Goal: Information Seeking & Learning: Learn about a topic

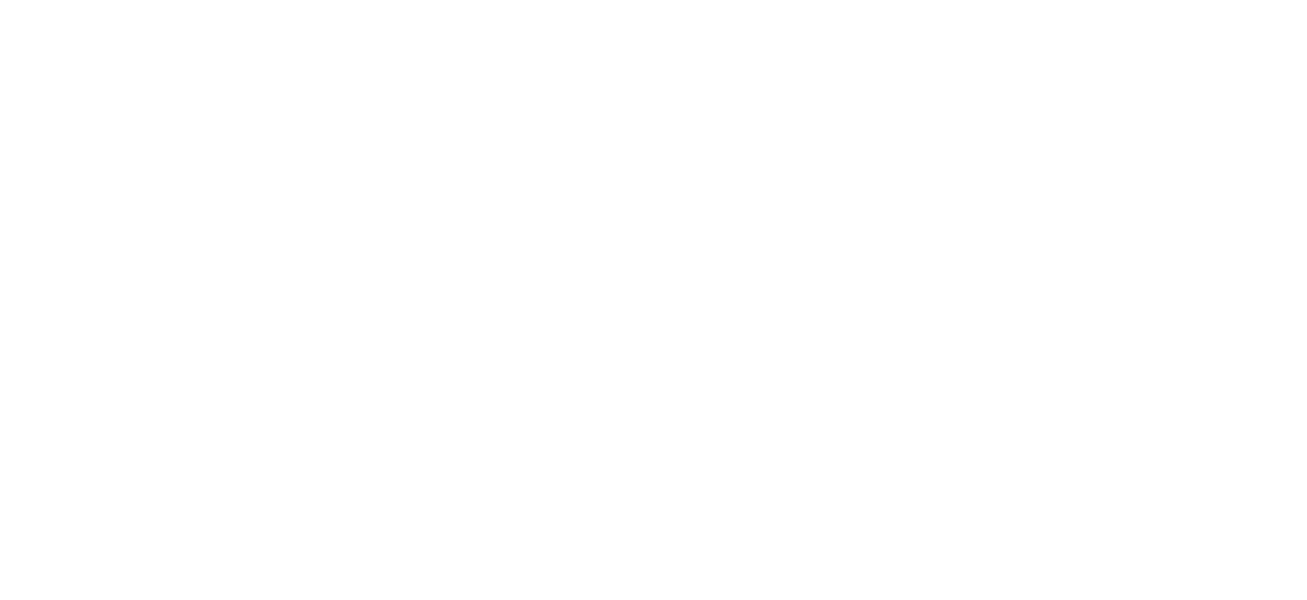
select select "Song"
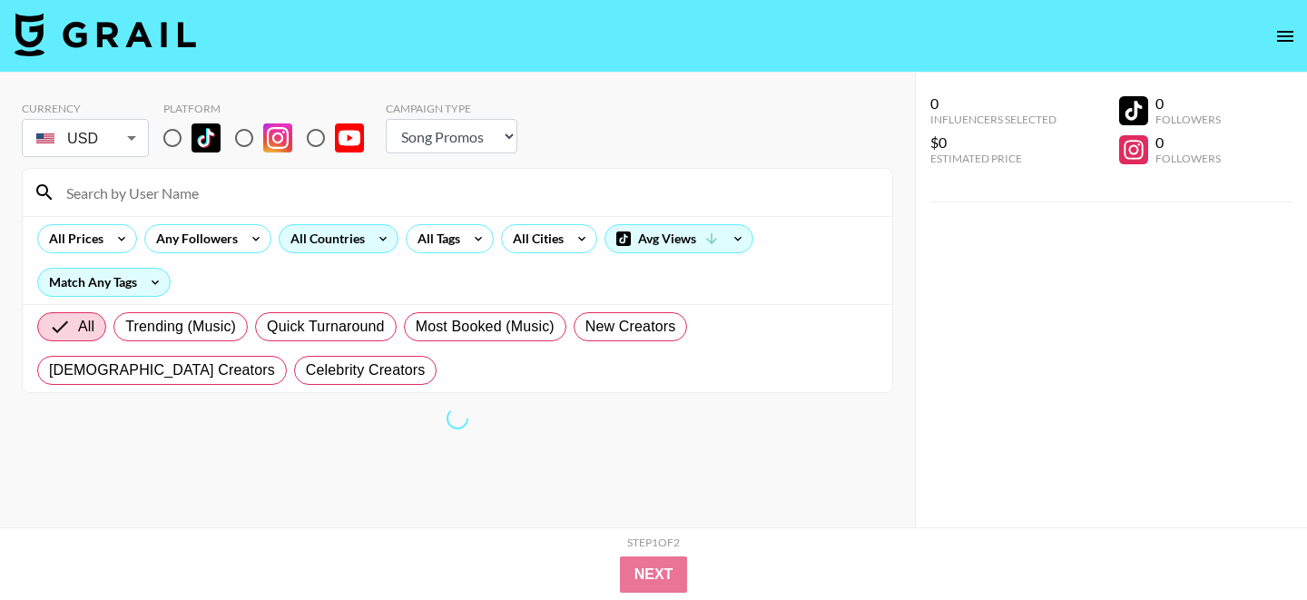
click at [357, 240] on div "All Countries" at bounding box center [323, 238] width 89 height 27
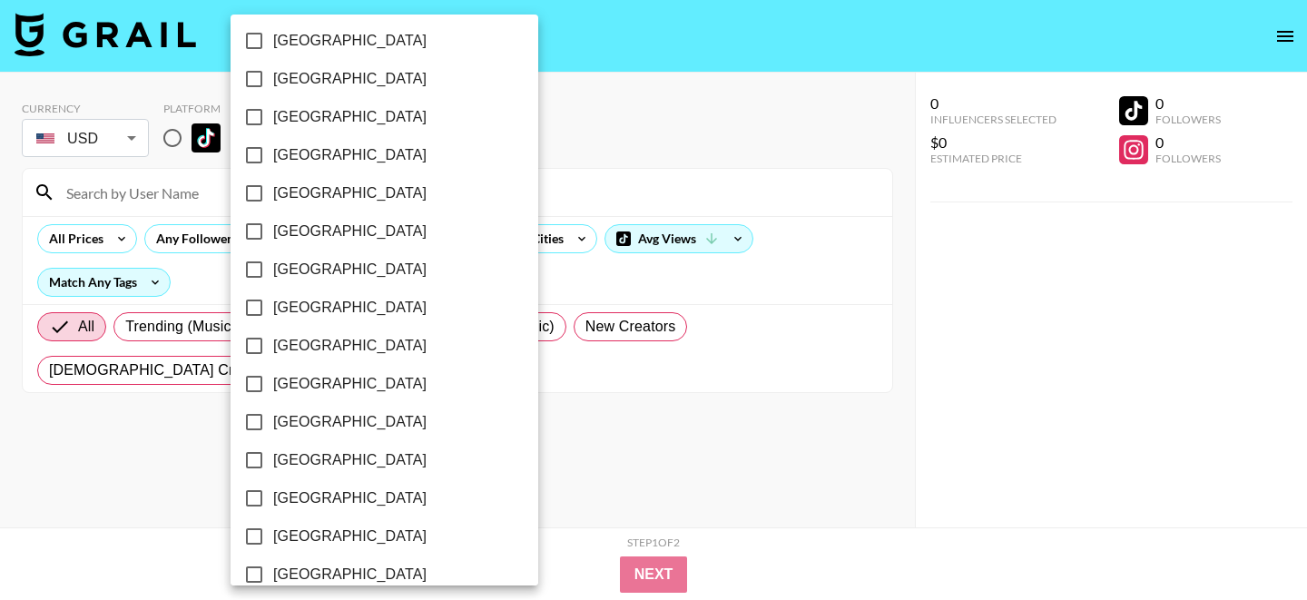
scroll to position [1442, 0]
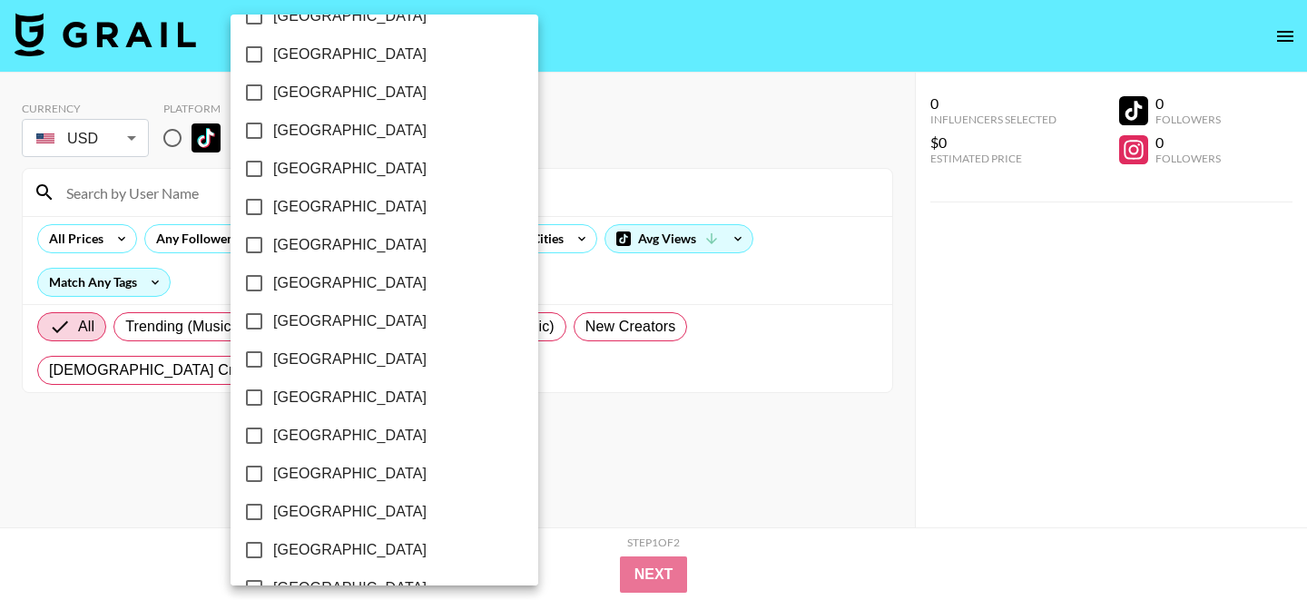
click at [307, 284] on span "[GEOGRAPHIC_DATA]" at bounding box center [349, 283] width 153 height 22
click at [273, 284] on input "[GEOGRAPHIC_DATA]" at bounding box center [254, 283] width 38 height 38
checkbox input "true"
click at [661, 281] on div at bounding box center [653, 300] width 1307 height 600
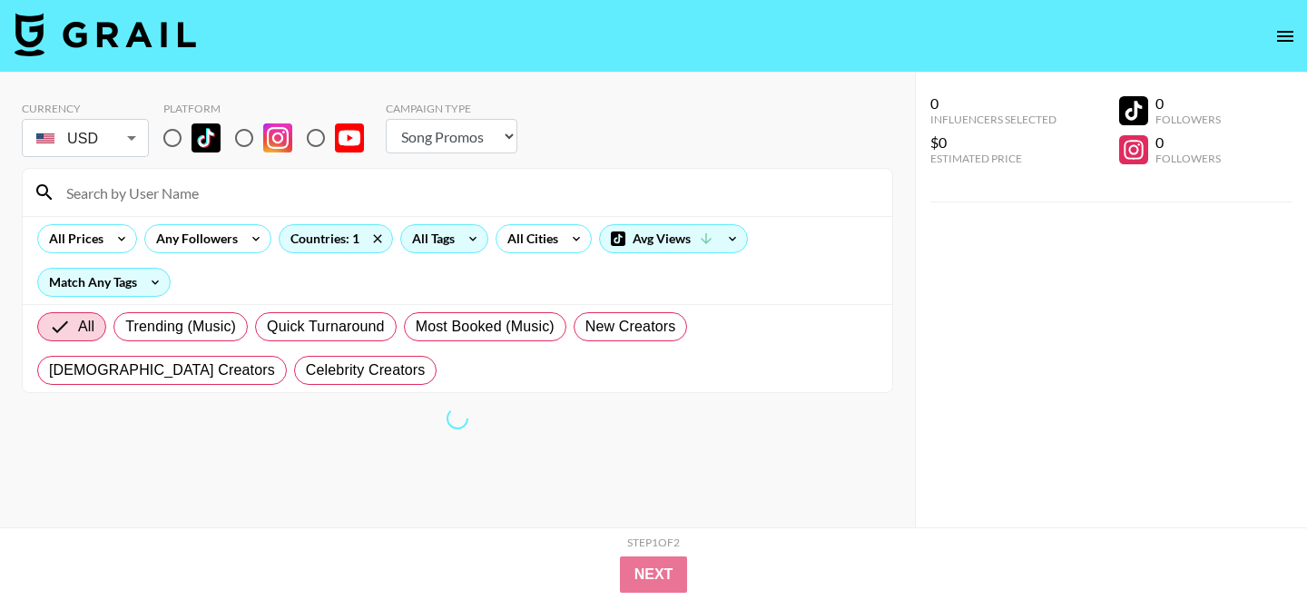
click at [422, 235] on div "All Tags" at bounding box center [429, 238] width 57 height 27
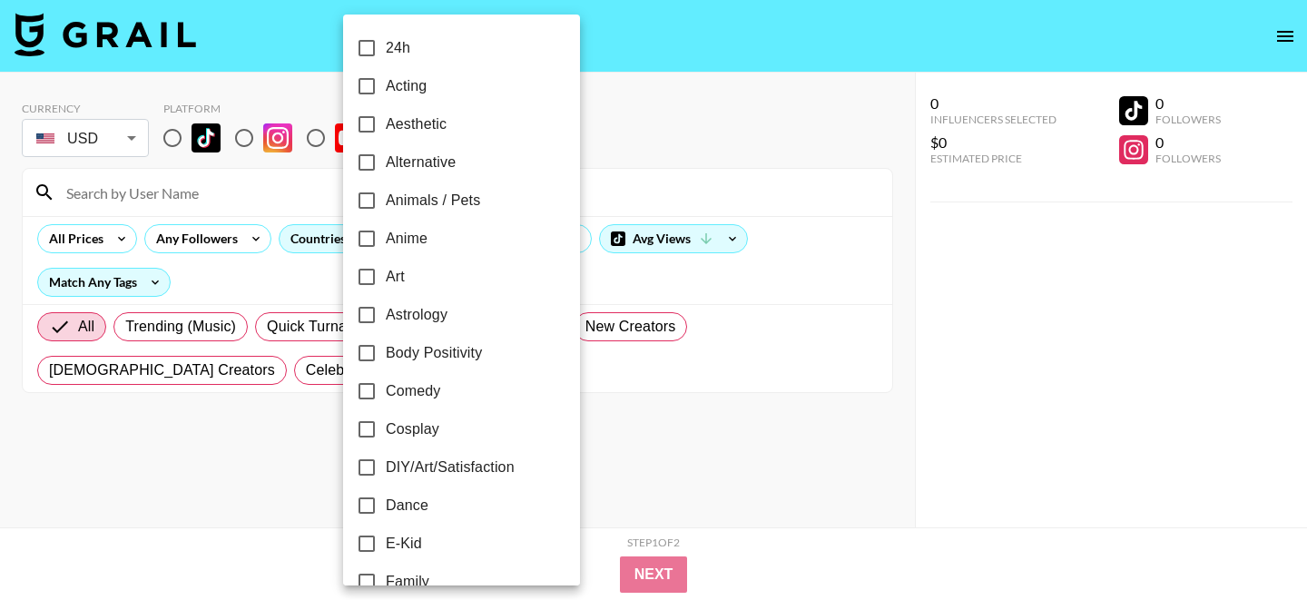
click at [310, 357] on div at bounding box center [653, 300] width 1307 height 600
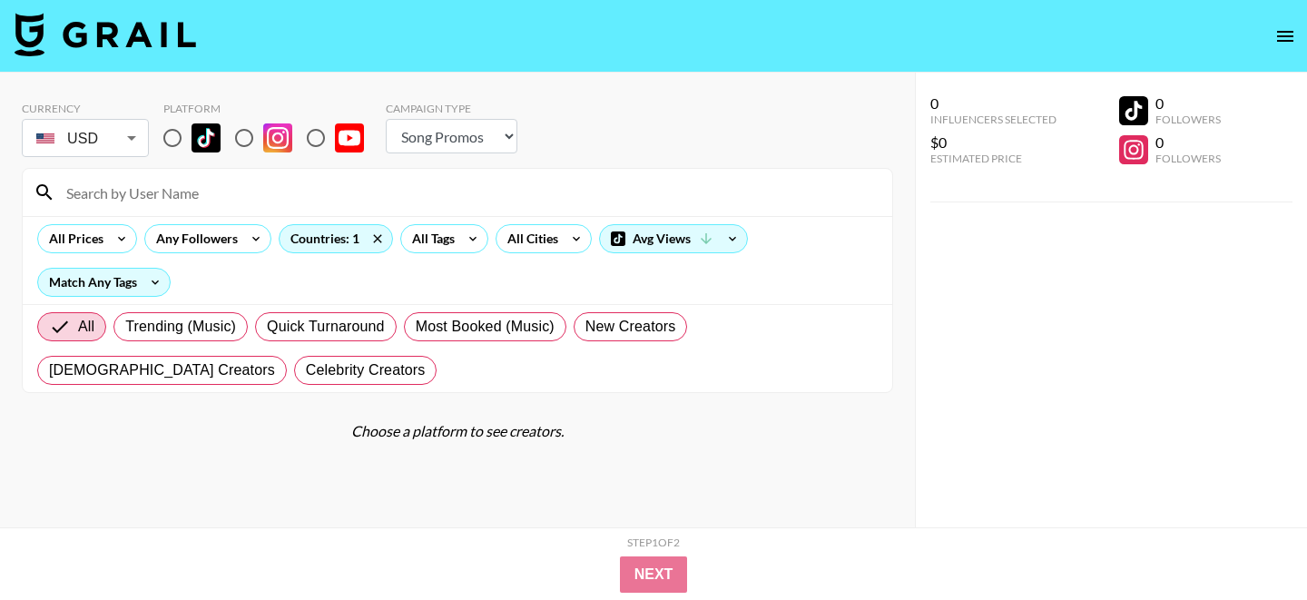
scroll to position [73, 0]
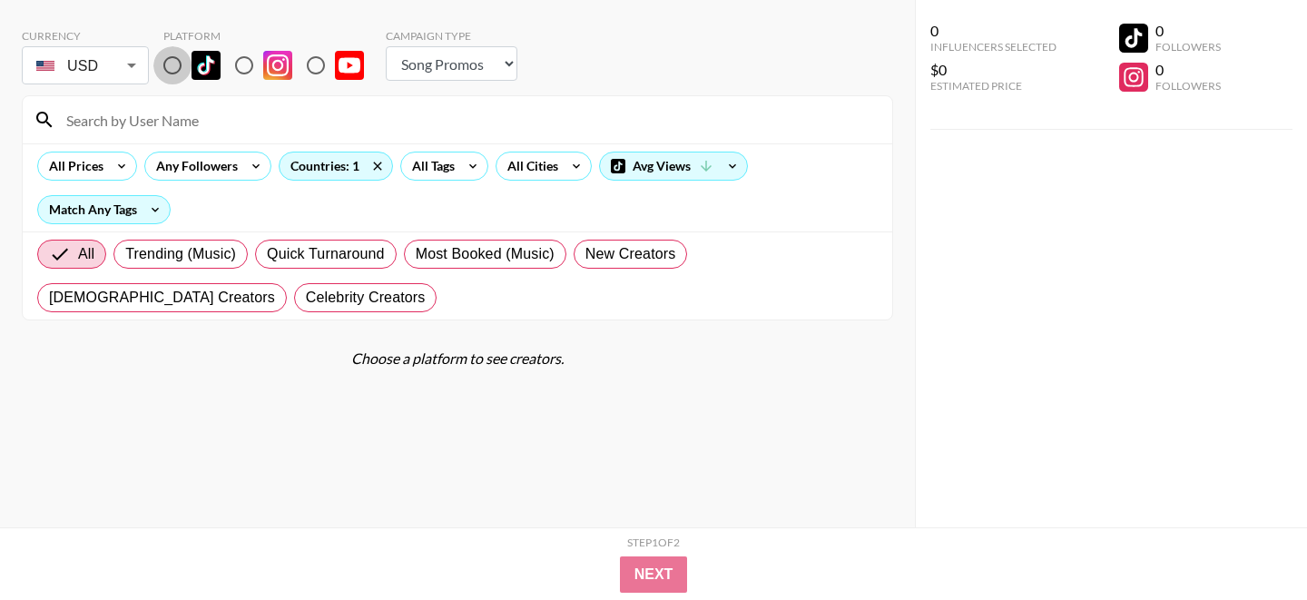
click at [177, 64] on input "radio" at bounding box center [172, 65] width 38 height 38
radio input "true"
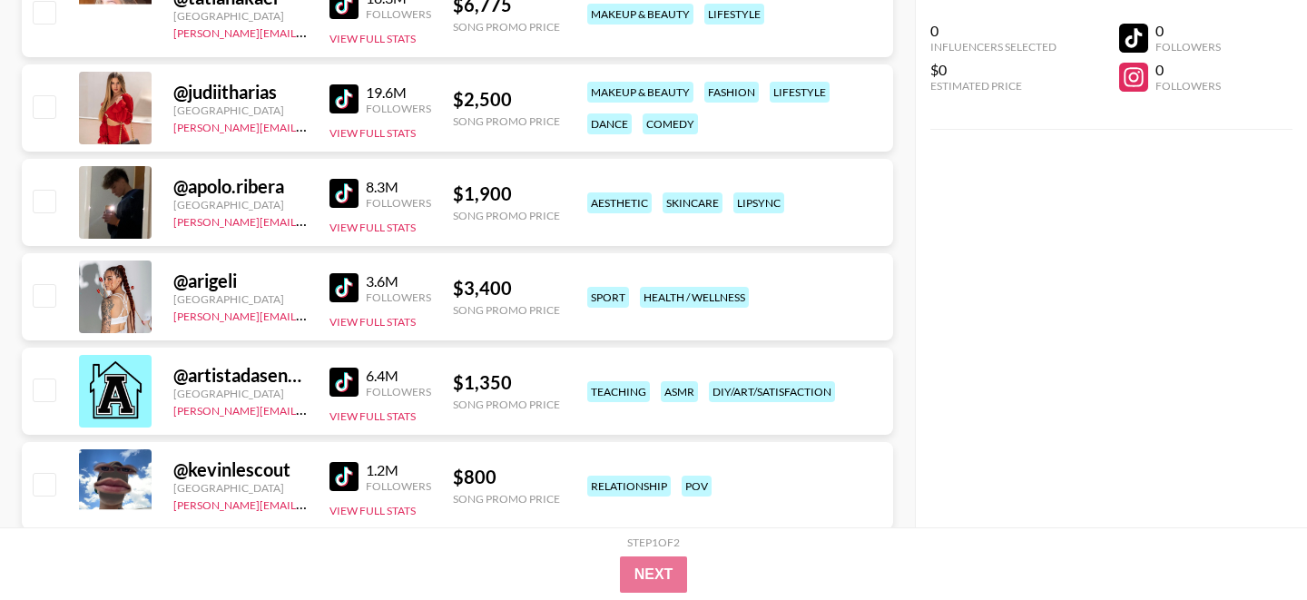
scroll to position [0, 0]
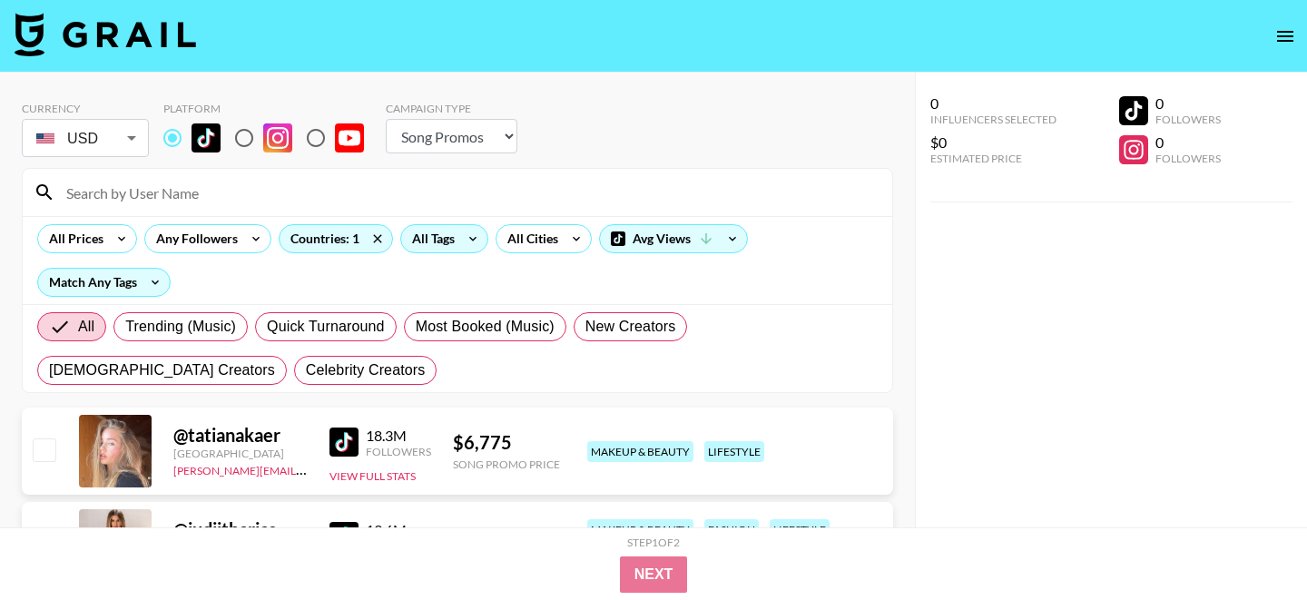
click at [458, 252] on div "All Tags" at bounding box center [444, 238] width 88 height 29
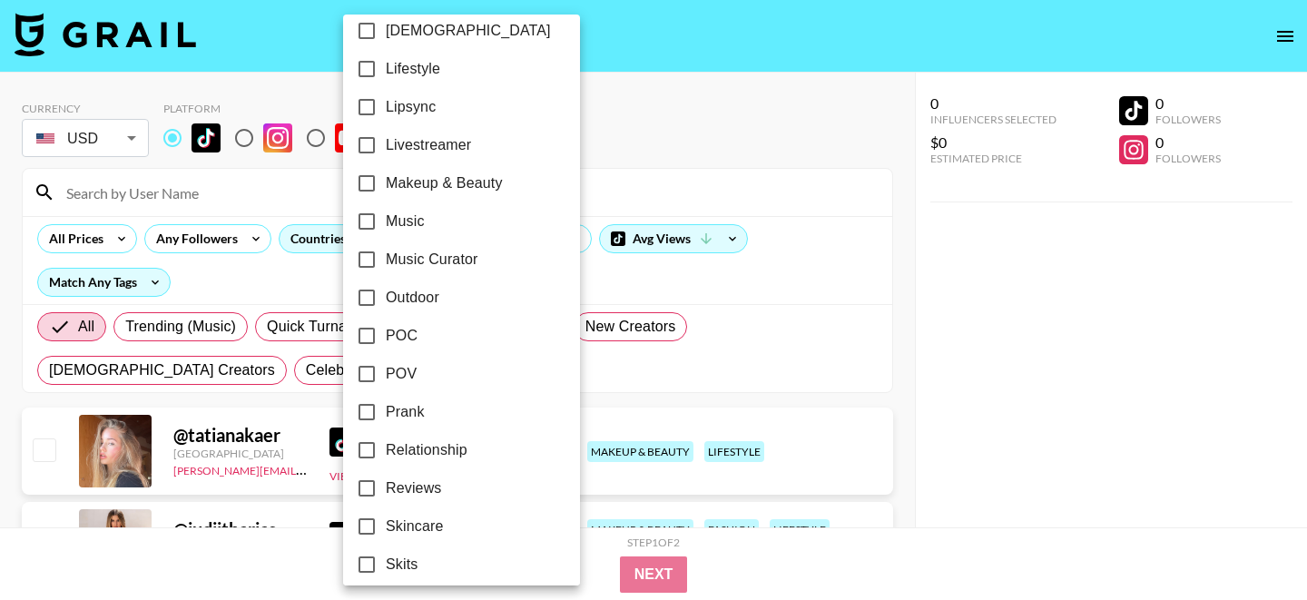
scroll to position [881, 0]
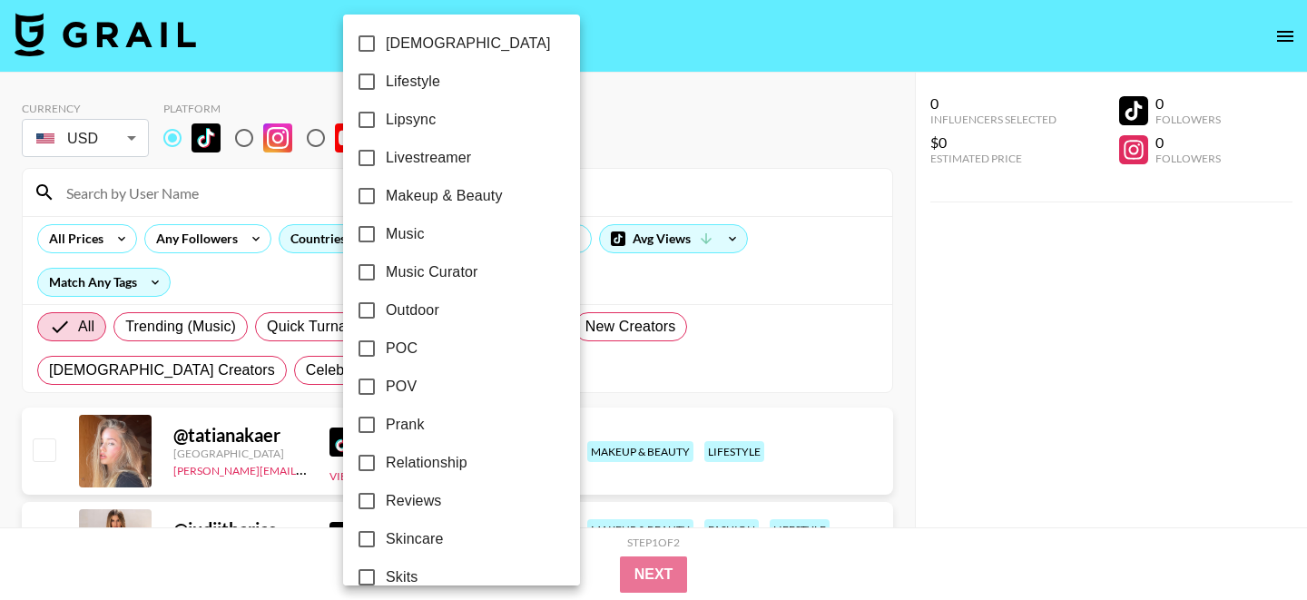
click at [431, 203] on span "Makeup & Beauty" at bounding box center [444, 196] width 117 height 22
click at [386, 203] on input "Makeup & Beauty" at bounding box center [367, 196] width 38 height 38
checkbox input "true"
click at [810, 218] on div at bounding box center [653, 300] width 1307 height 600
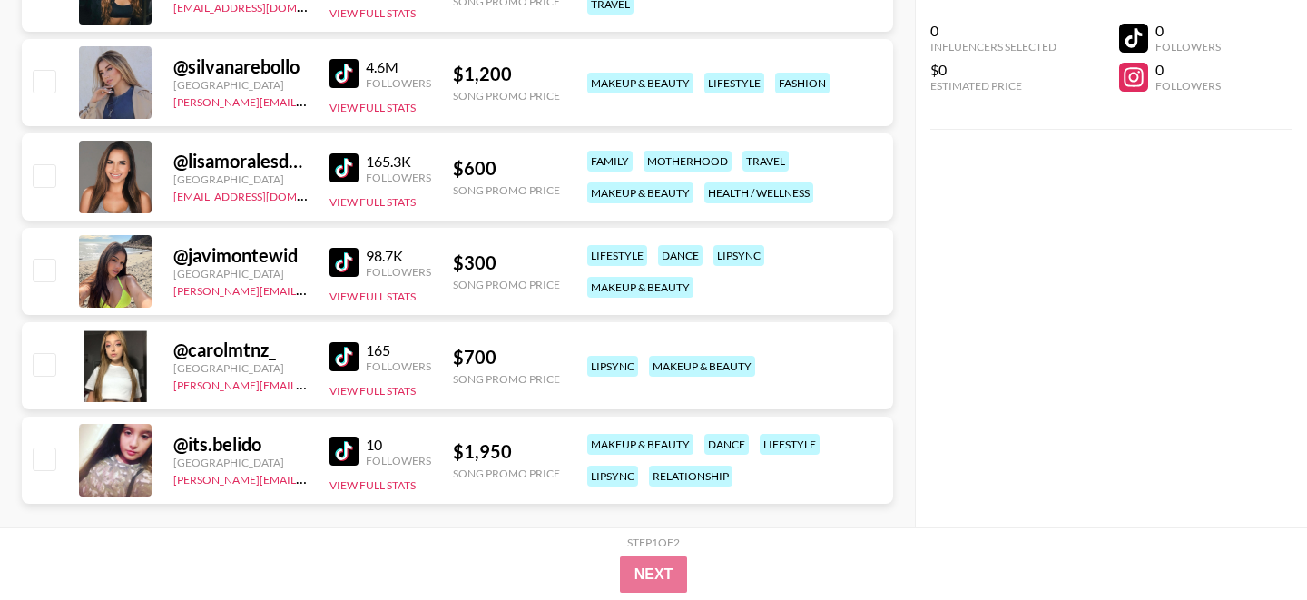
scroll to position [1528, 0]
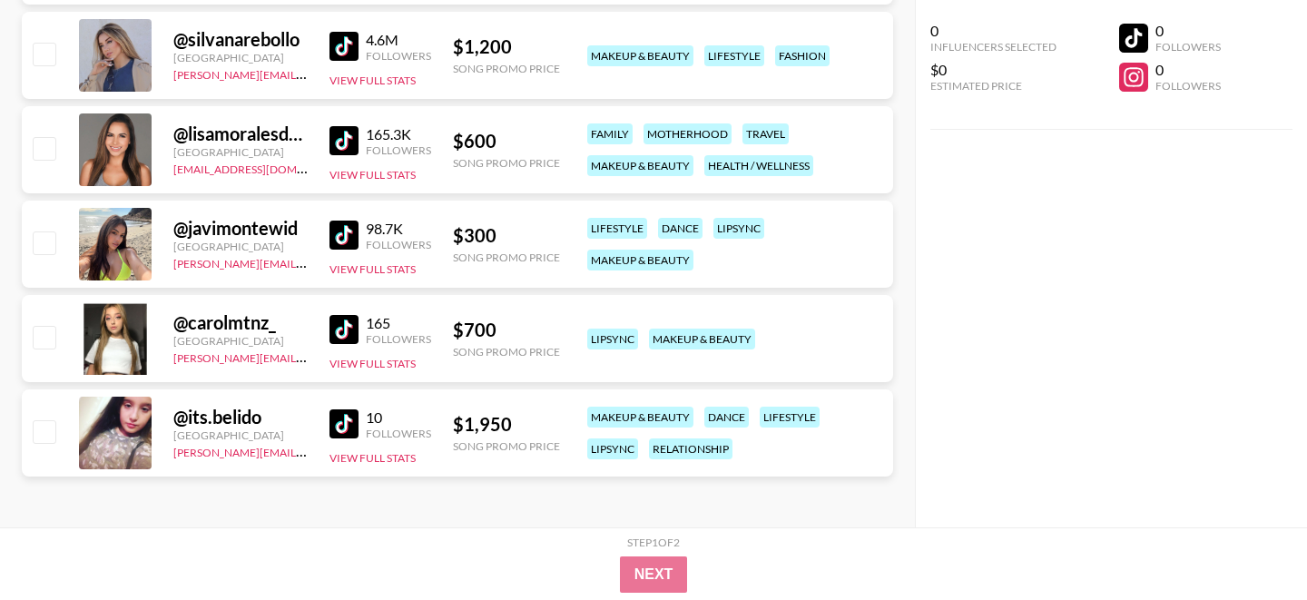
click at [347, 230] on img at bounding box center [343, 234] width 29 height 29
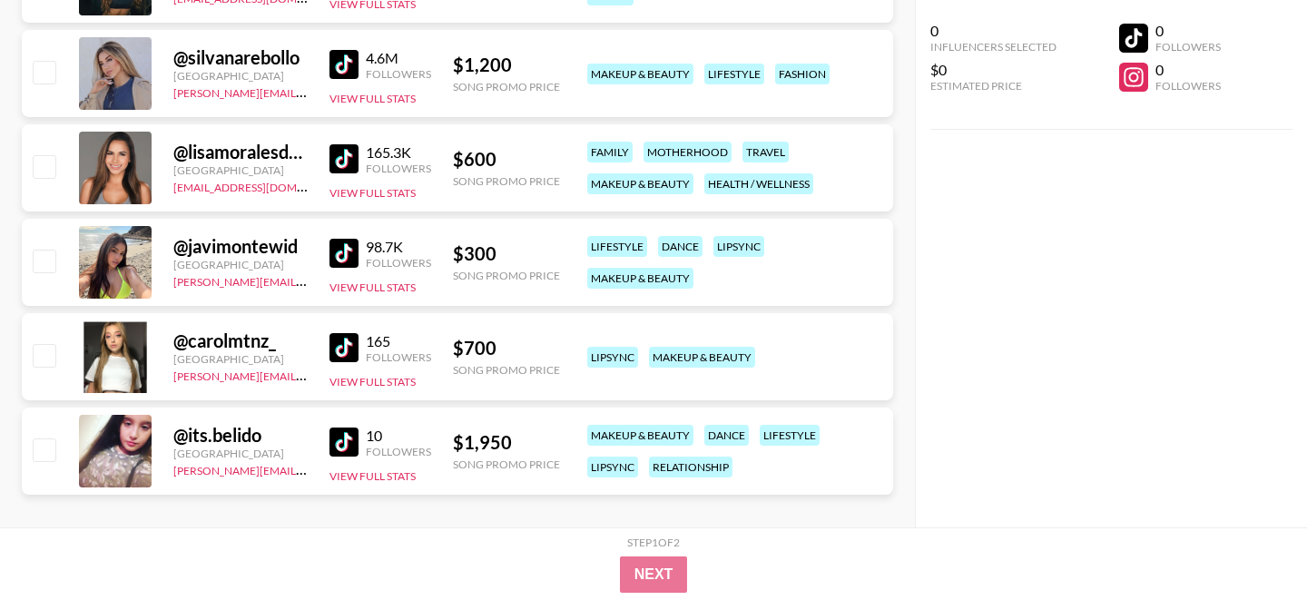
click at [344, 352] on img at bounding box center [343, 347] width 29 height 29
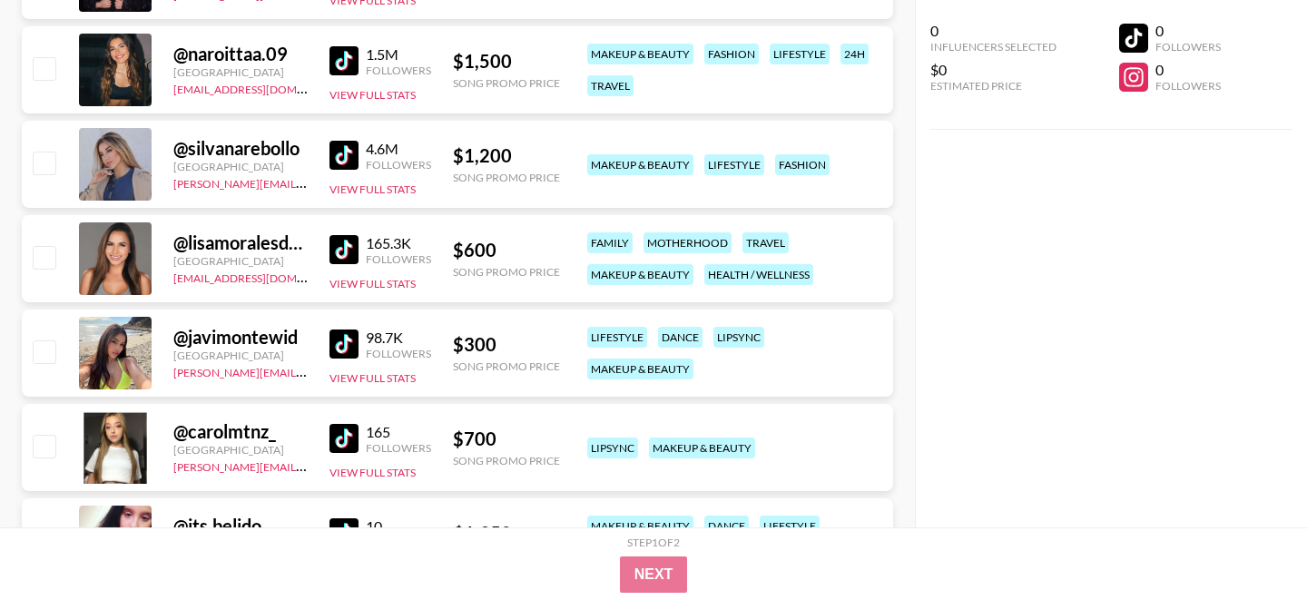
scroll to position [1390, 0]
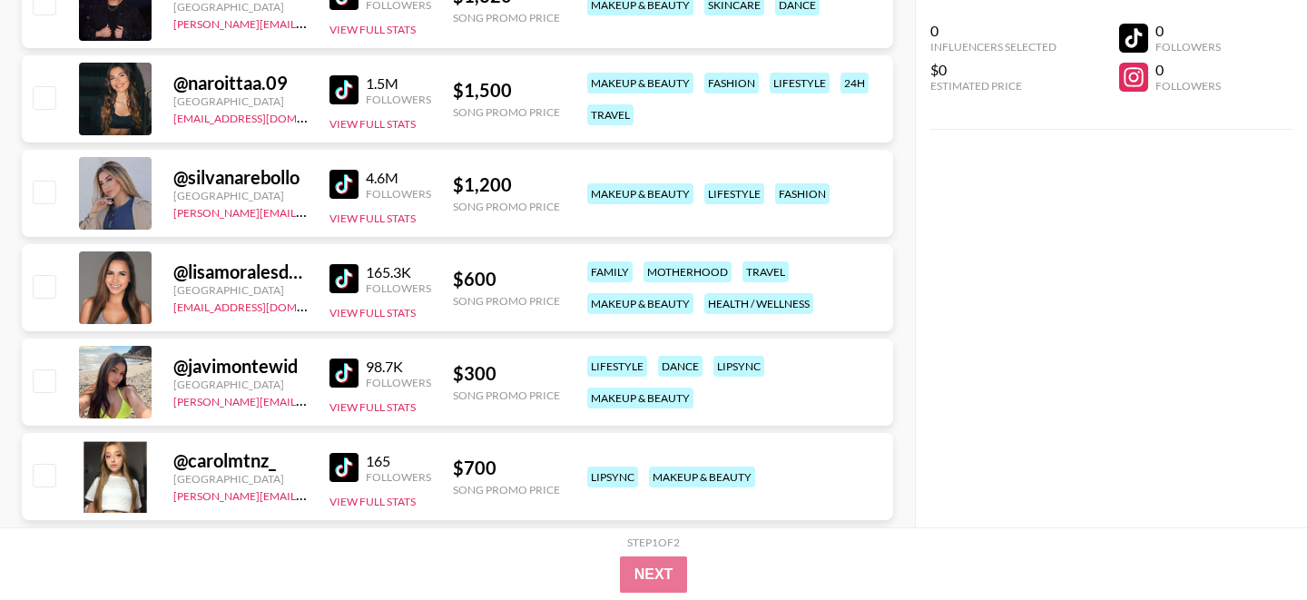
click at [342, 280] on img at bounding box center [343, 278] width 29 height 29
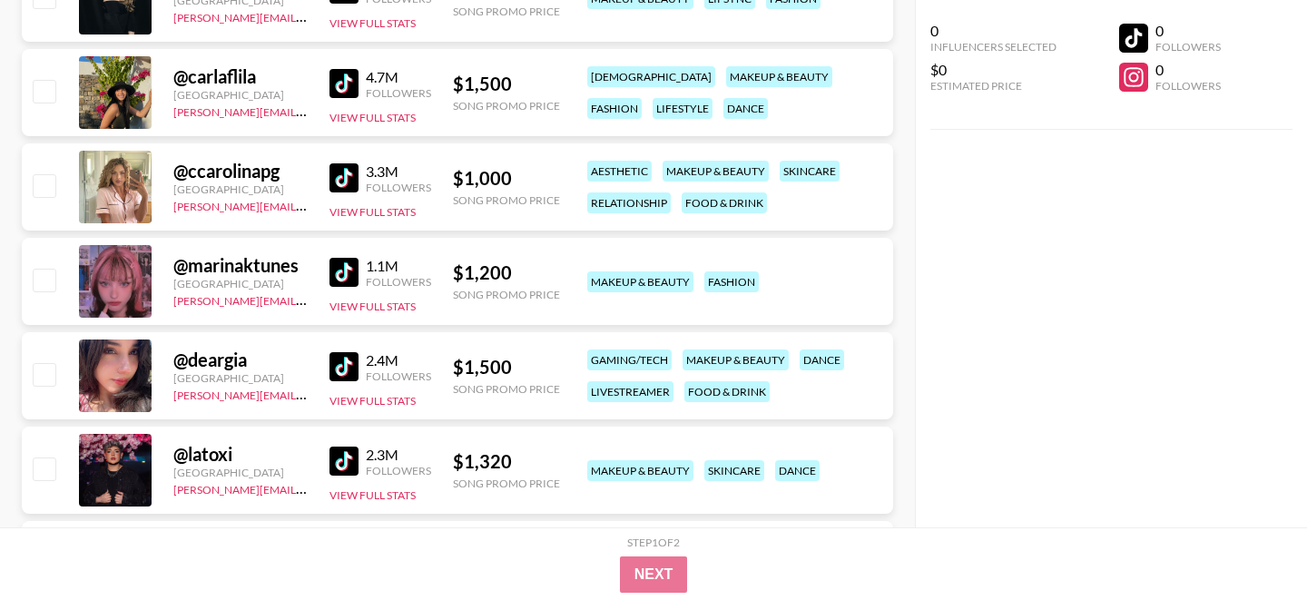
scroll to position [780, 0]
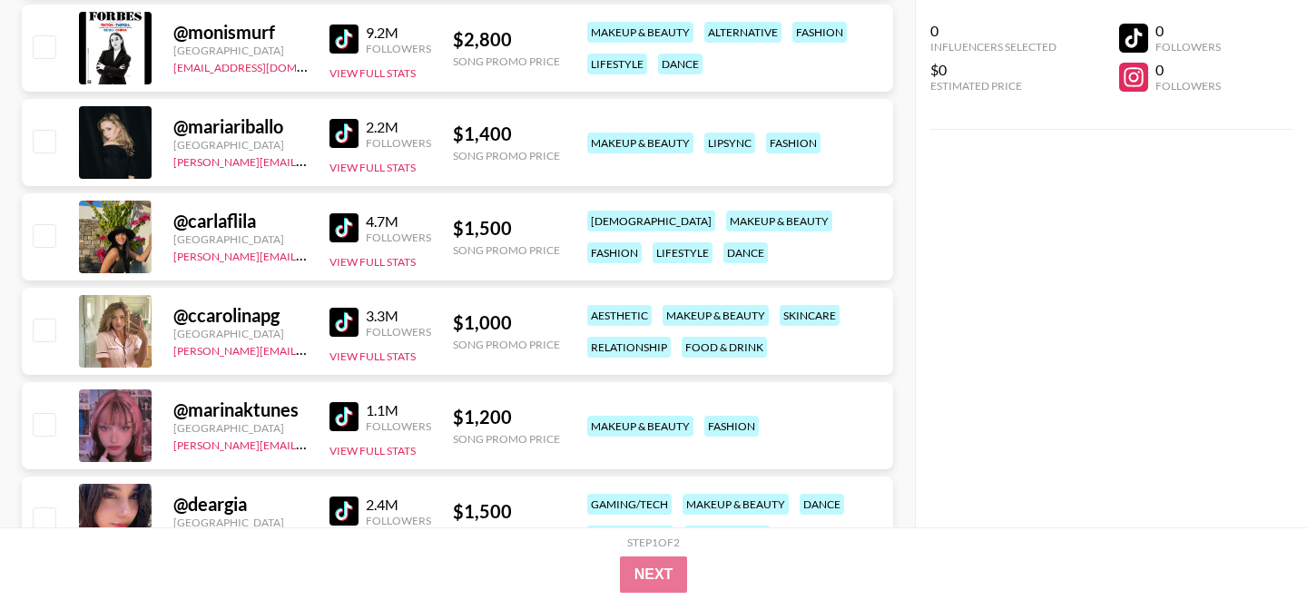
click at [342, 322] on img at bounding box center [343, 322] width 29 height 29
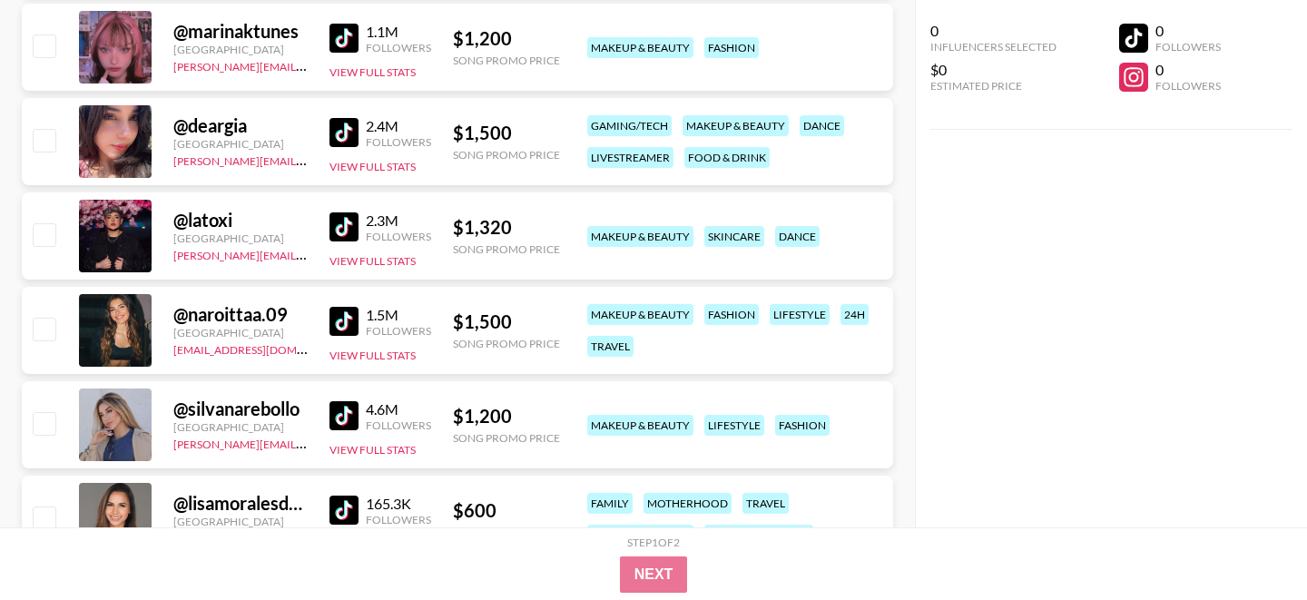
scroll to position [1152, 0]
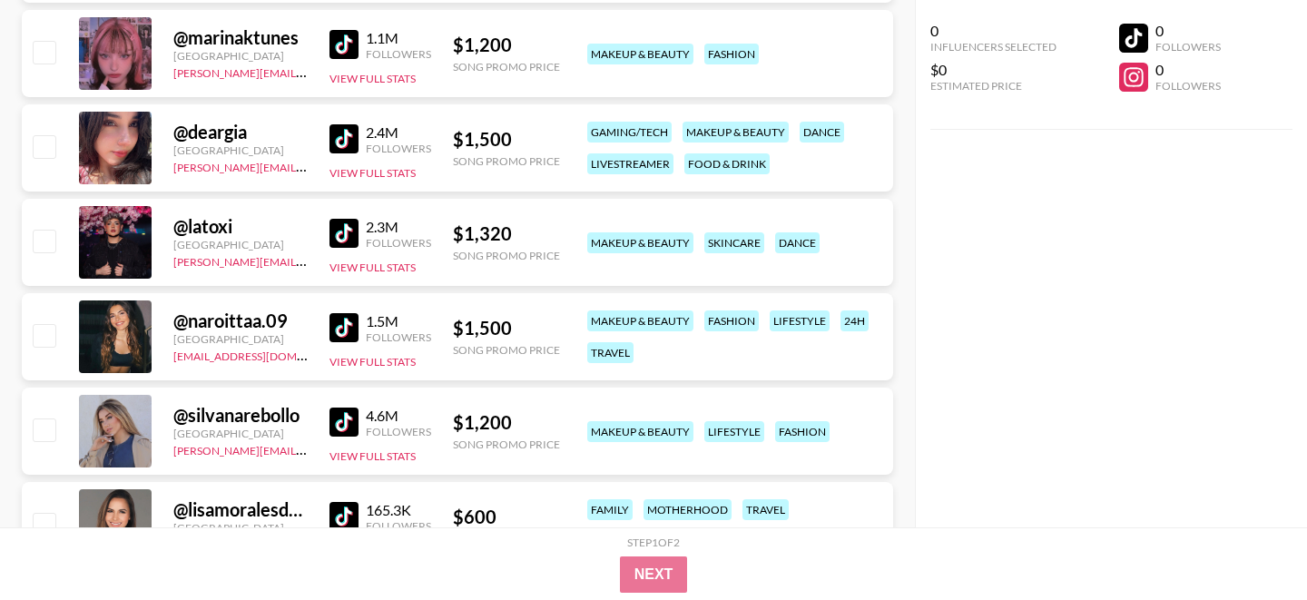
click at [330, 419] on img at bounding box center [343, 421] width 29 height 29
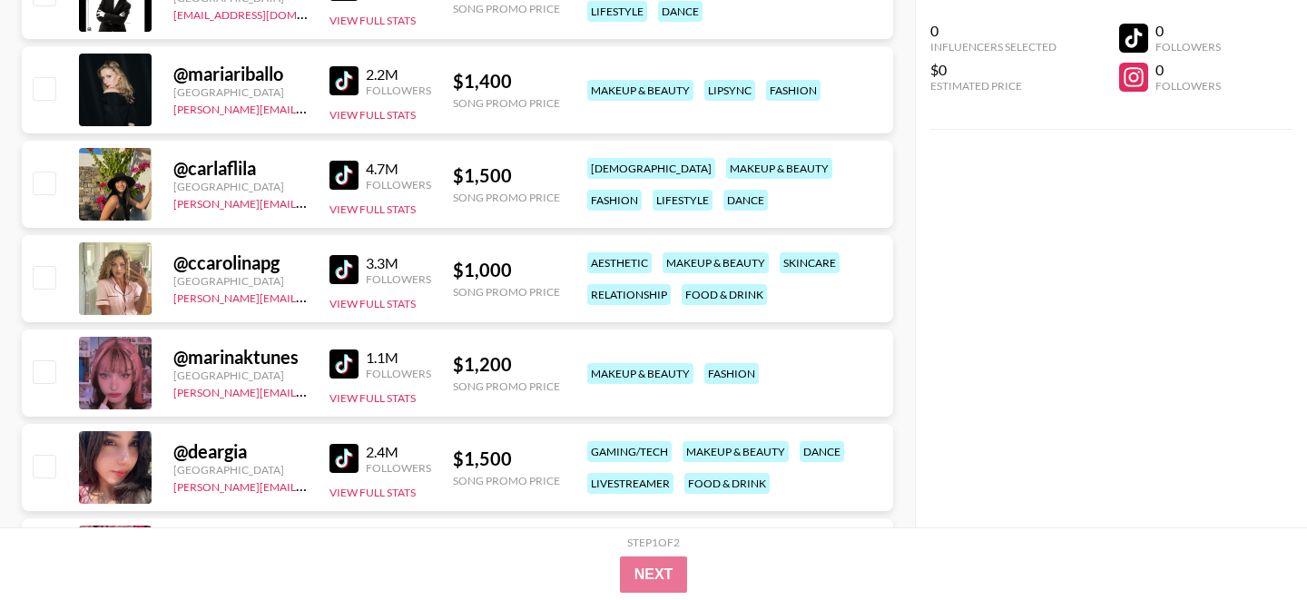
scroll to position [1268, 0]
